Goal: Communication & Community: Participate in discussion

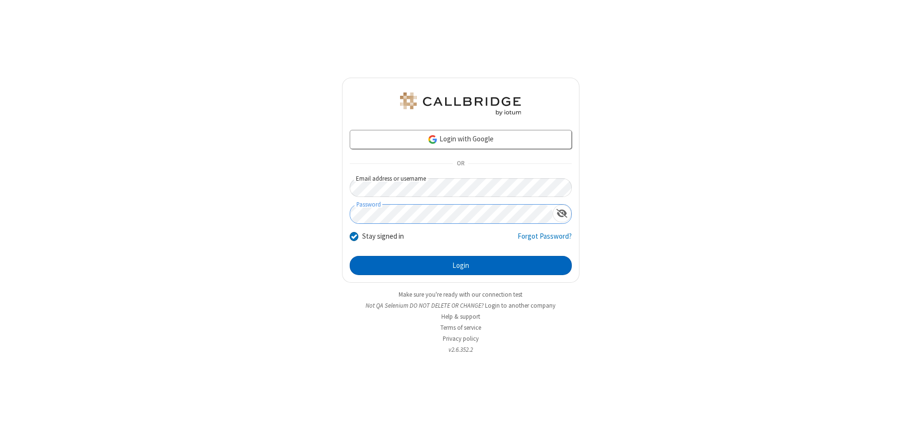
click at [460, 266] on button "Login" at bounding box center [461, 265] width 222 height 19
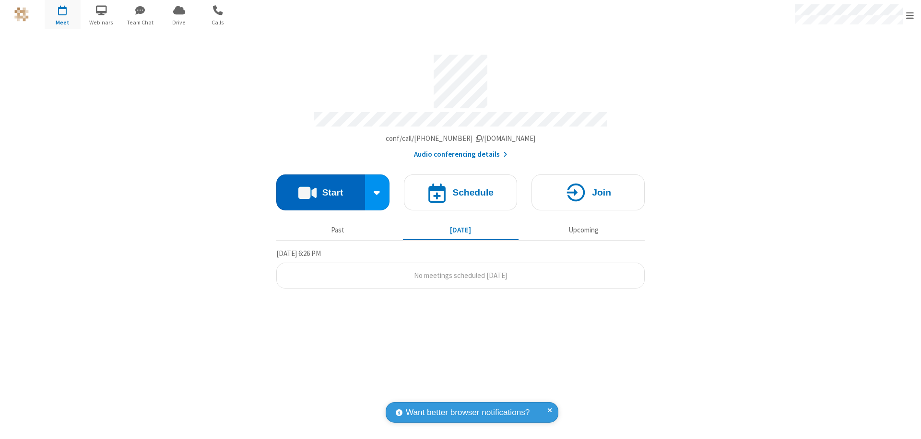
click at [320, 188] on button "Start" at bounding box center [320, 193] width 89 height 36
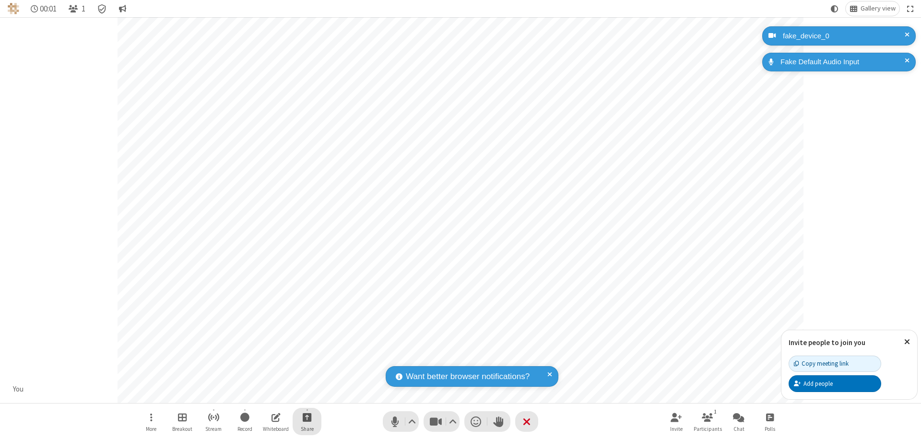
click at [307, 417] on span "Start sharing" at bounding box center [307, 418] width 9 height 12
click at [268, 394] on span "Share my screen" at bounding box center [268, 395] width 11 height 8
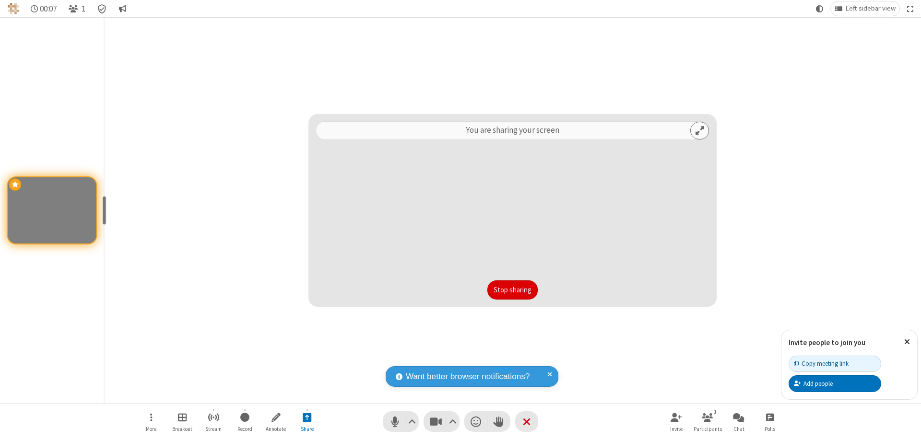
click at [512, 290] on button "Stop sharing" at bounding box center [512, 290] width 50 height 19
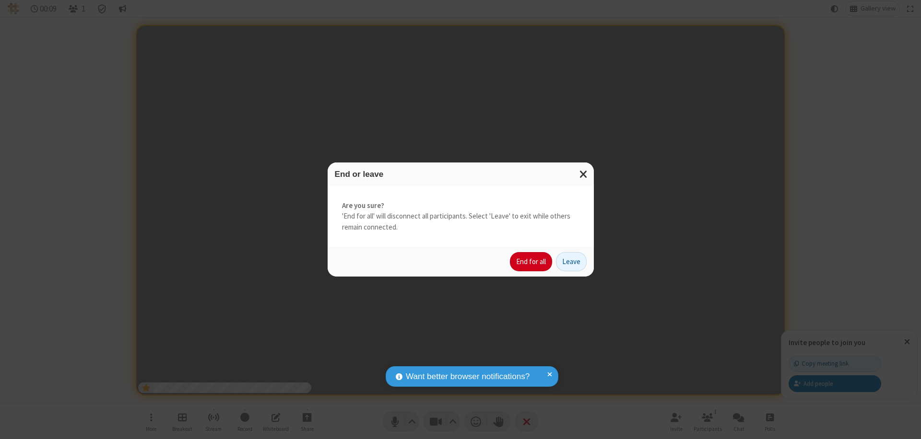
click at [531, 262] on button "End for all" at bounding box center [531, 261] width 42 height 19
